Goal: Use online tool/utility: Utilize a website feature to perform a specific function

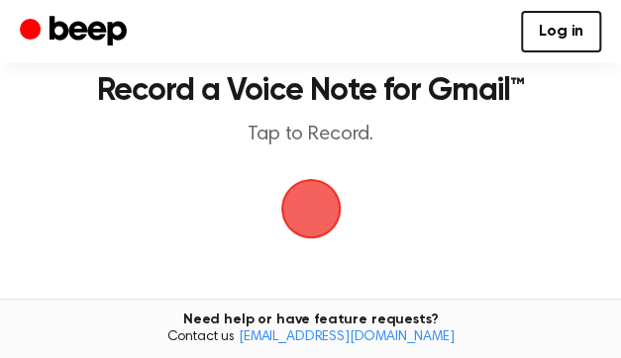
click at [305, 237] on span "button" at bounding box center [310, 208] width 55 height 55
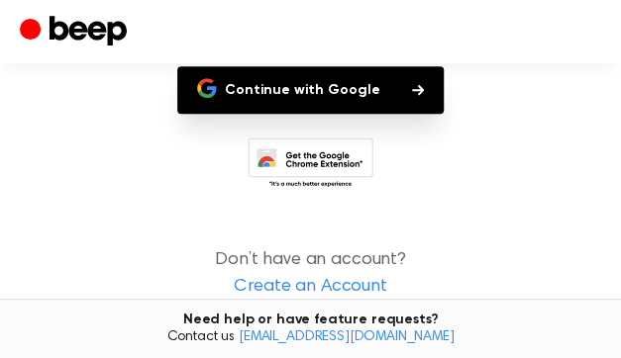
scroll to position [118, 0]
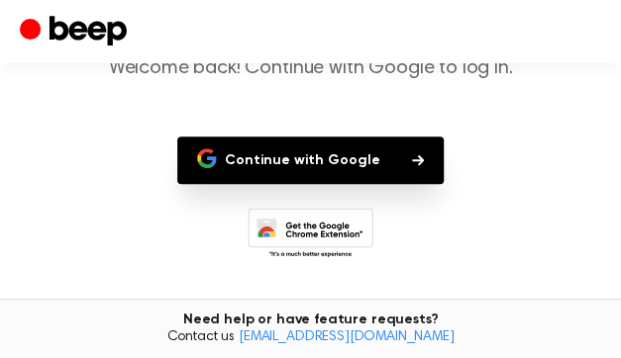
click at [287, 184] on button "Continue with Google" at bounding box center [310, 161] width 266 height 48
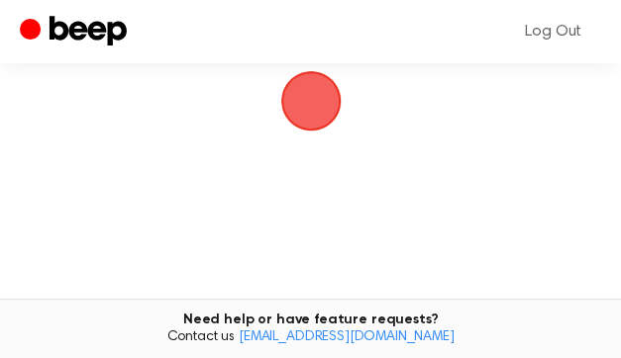
scroll to position [198, 0]
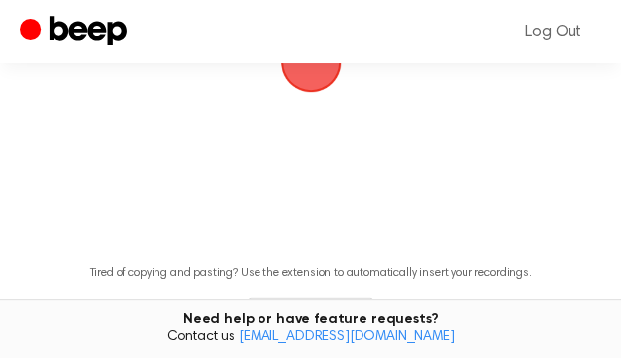
click at [308, 90] on span "button" at bounding box center [310, 62] width 55 height 55
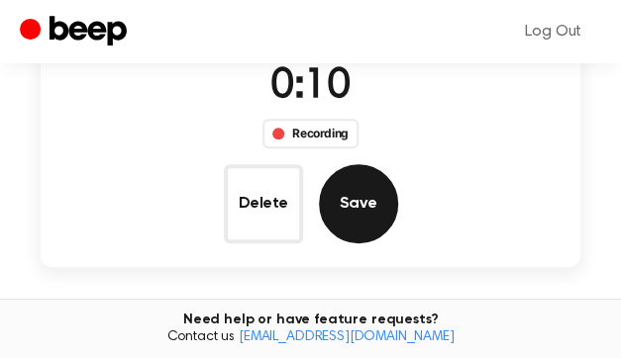
click at [398, 164] on button "Save" at bounding box center [358, 203] width 79 height 79
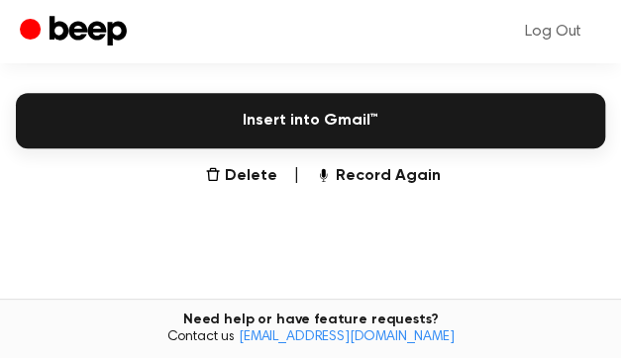
scroll to position [492, 0]
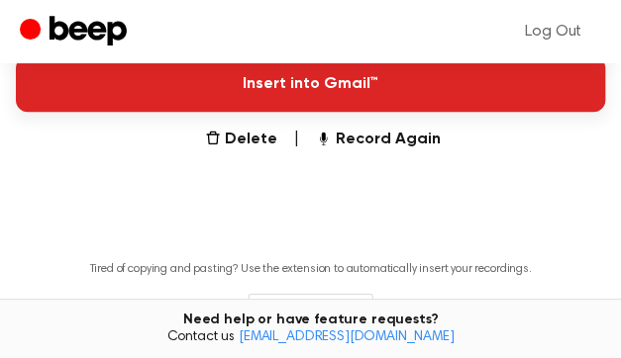
click at [327, 112] on button "Insert into Gmail™" at bounding box center [310, 83] width 589 height 55
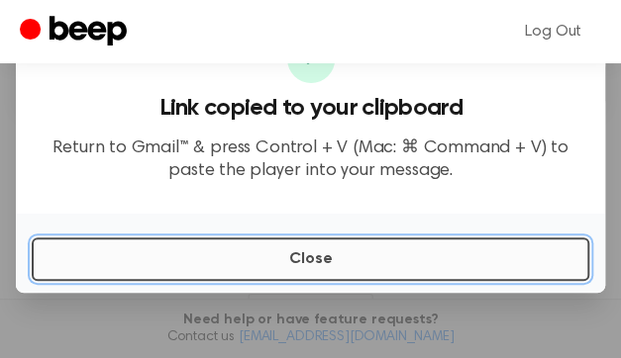
click at [509, 254] on button "Close" at bounding box center [310, 260] width 557 height 44
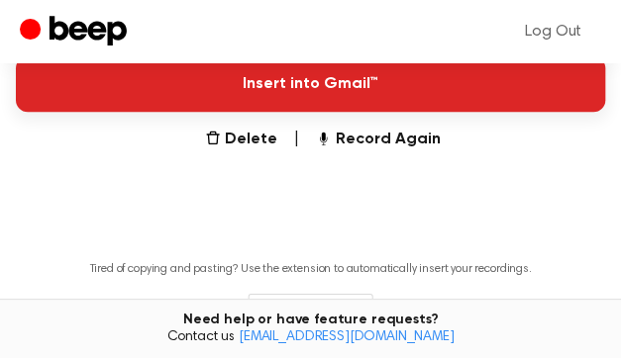
click at [352, 112] on button "Insert into Gmail™" at bounding box center [310, 83] width 589 height 55
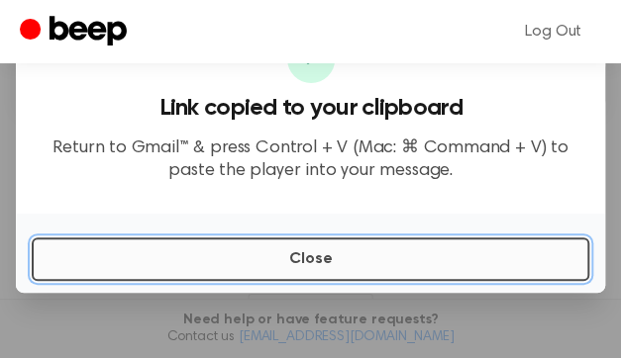
click at [505, 264] on button "Close" at bounding box center [310, 260] width 557 height 44
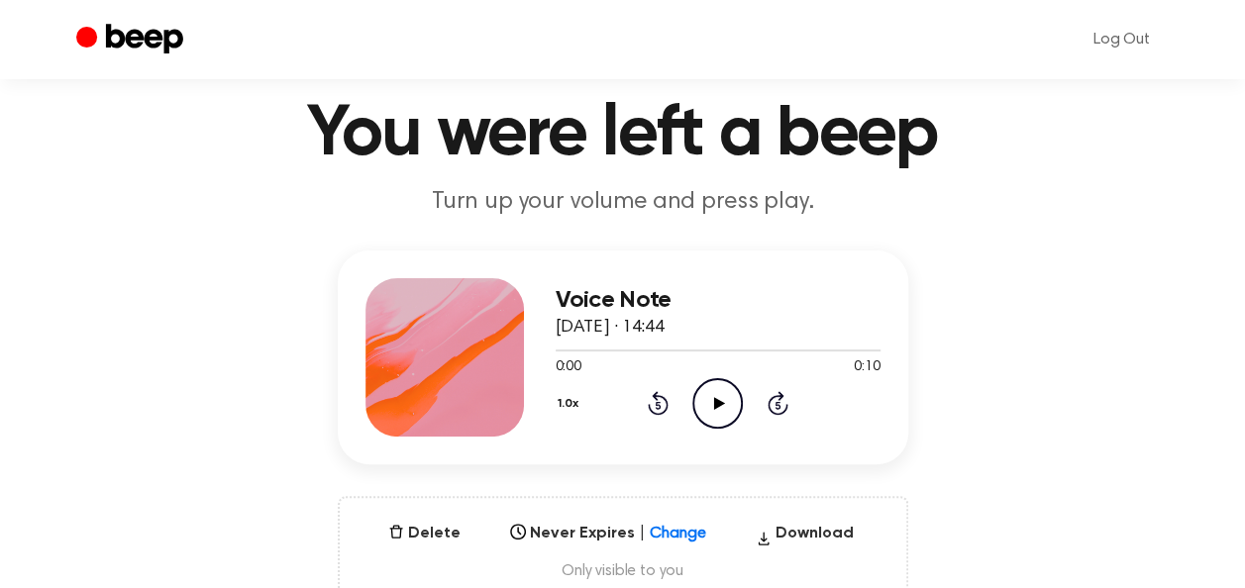
scroll to position [99, 0]
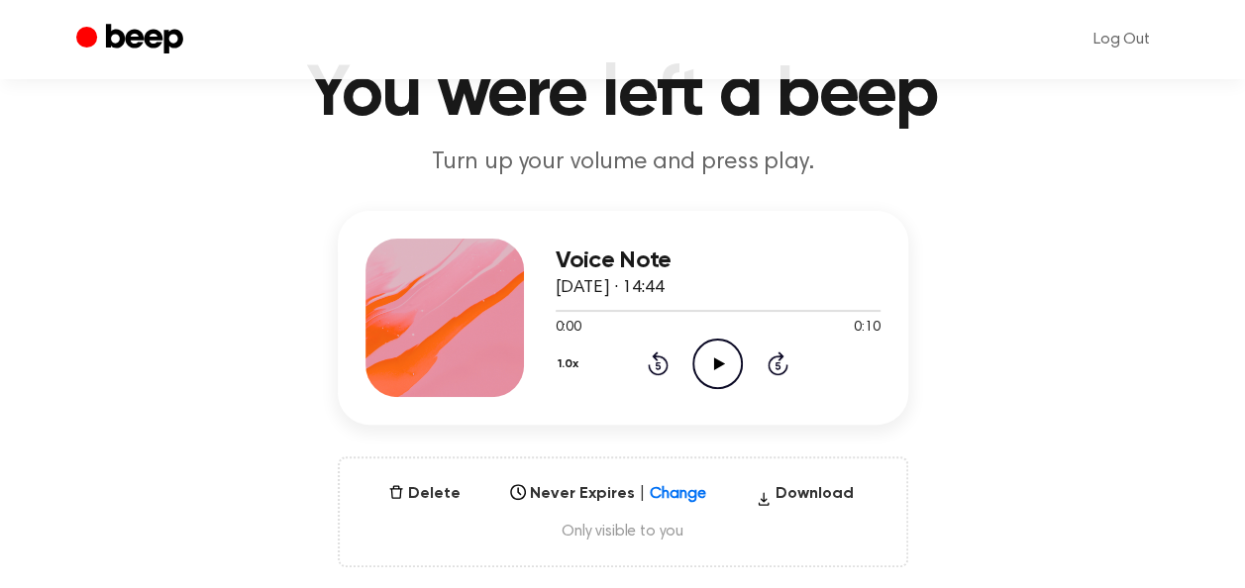
click at [717, 356] on icon "Play Audio" at bounding box center [717, 364] width 50 height 50
